Goal: Find specific page/section: Find specific page/section

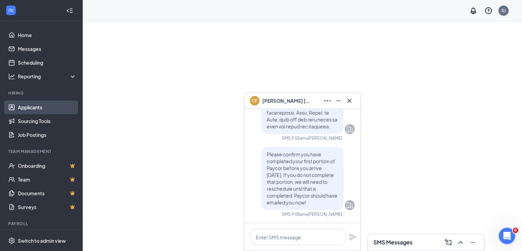
click at [28, 106] on link "Applicants" at bounding box center [47, 107] width 59 height 14
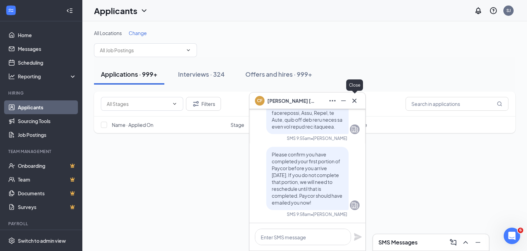
click at [359, 103] on div "CF [PERSON_NAME]" at bounding box center [308, 100] width 116 height 16
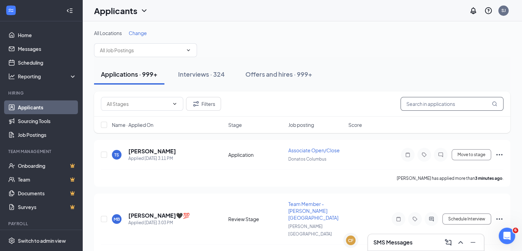
click at [442, 102] on input "text" at bounding box center [452, 104] width 103 height 14
drag, startPoint x: 264, startPoint y: 74, endPoint x: 318, endPoint y: 87, distance: 56.0
click at [265, 74] on div "Offers and hires · 999+" at bounding box center [278, 74] width 67 height 9
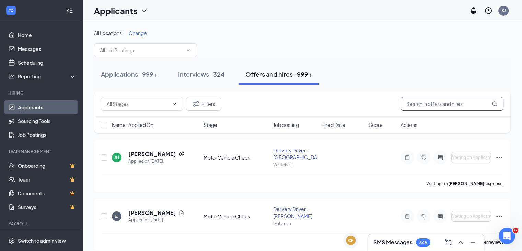
click at [458, 103] on input "text" at bounding box center [452, 104] width 103 height 14
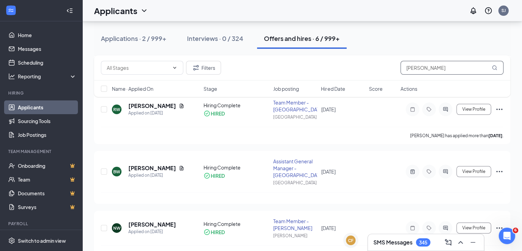
scroll to position [106, 0]
drag, startPoint x: 443, startPoint y: 65, endPoint x: 343, endPoint y: 88, distance: 102.4
click at [343, 87] on div "Filters [PERSON_NAME] Name · Applied On Stage Job posting Hired Date Score Acti…" at bounding box center [302, 76] width 416 height 42
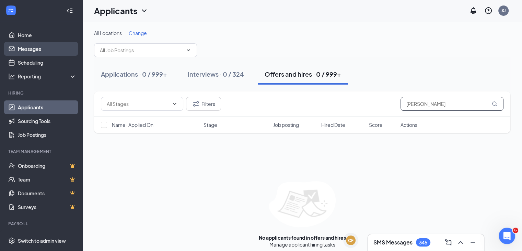
type input "[PERSON_NAME]"
